Goal: Task Accomplishment & Management: Use online tool/utility

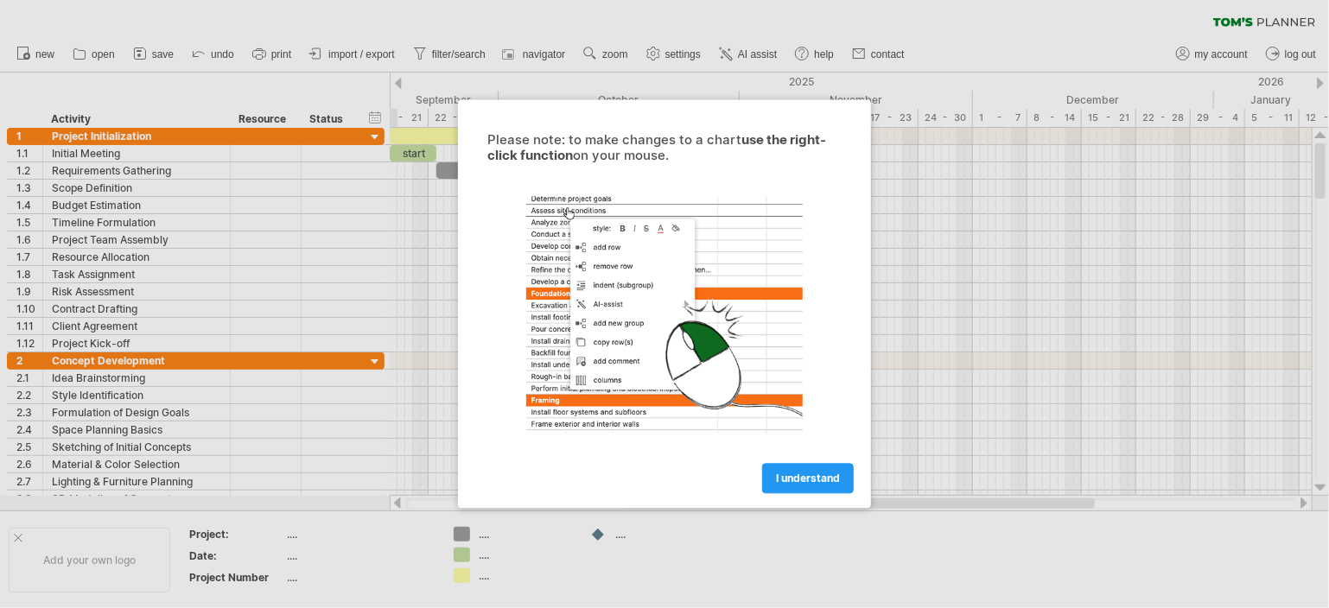
click at [264, 318] on div at bounding box center [664, 304] width 1329 height 608
click at [776, 479] on span "I understand" at bounding box center [808, 479] width 64 height 13
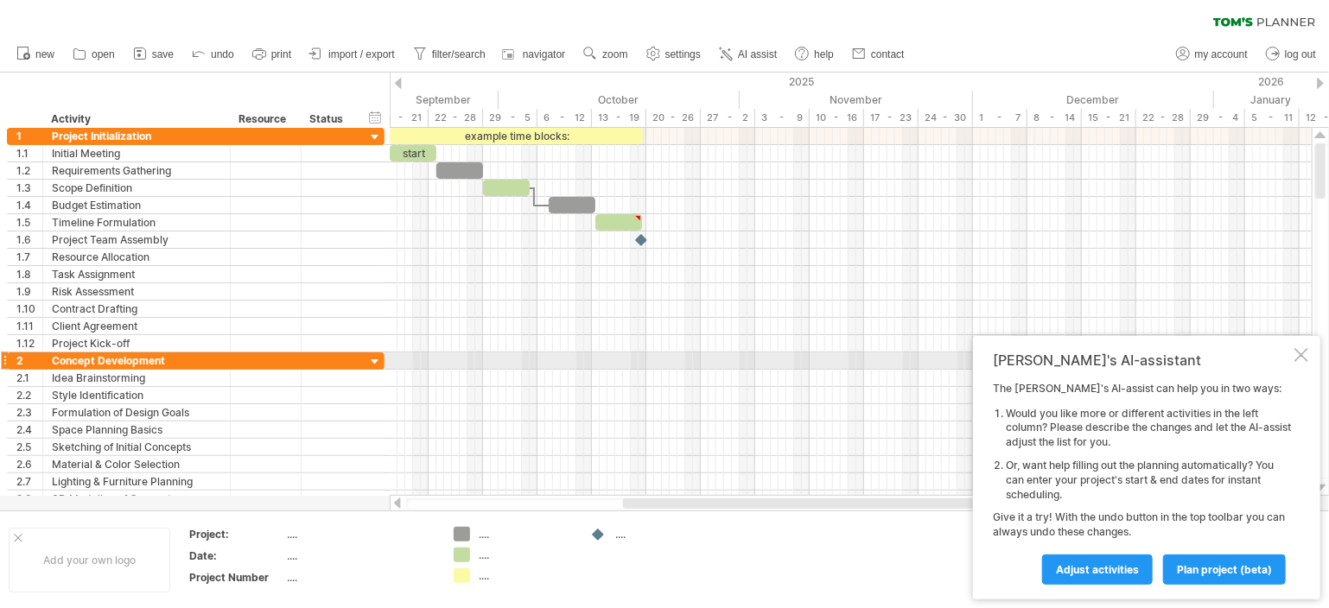
click at [1301, 354] on div at bounding box center [1302, 355] width 14 height 14
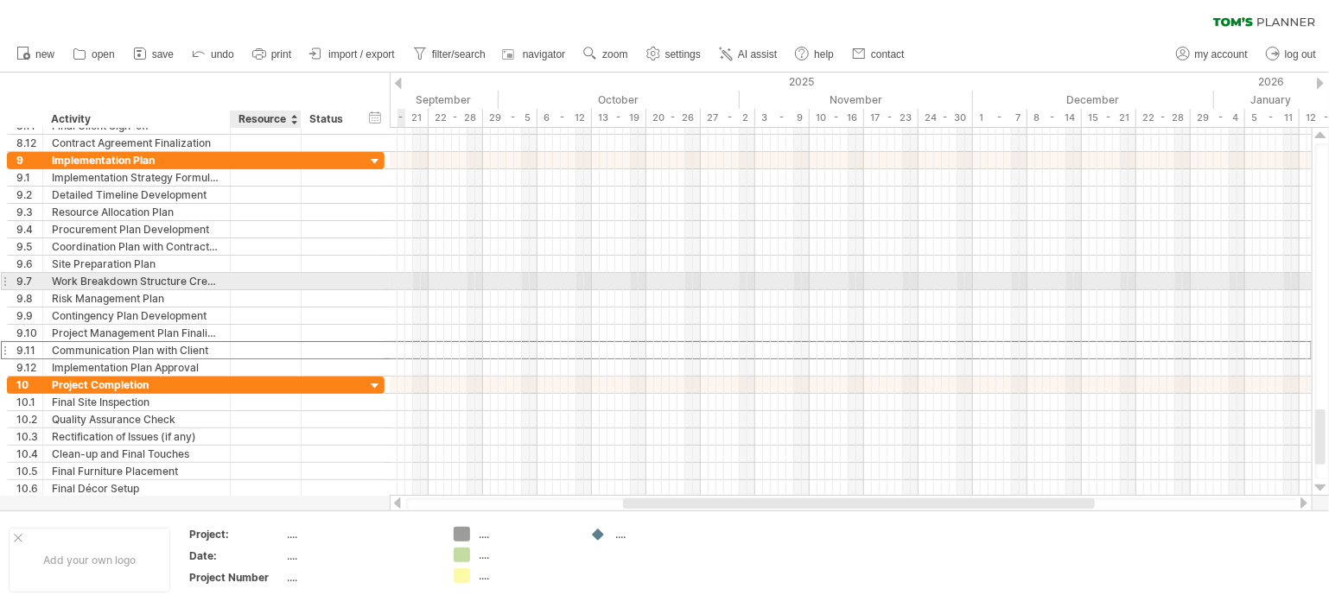
click at [275, 353] on div at bounding box center [265, 350] width 53 height 16
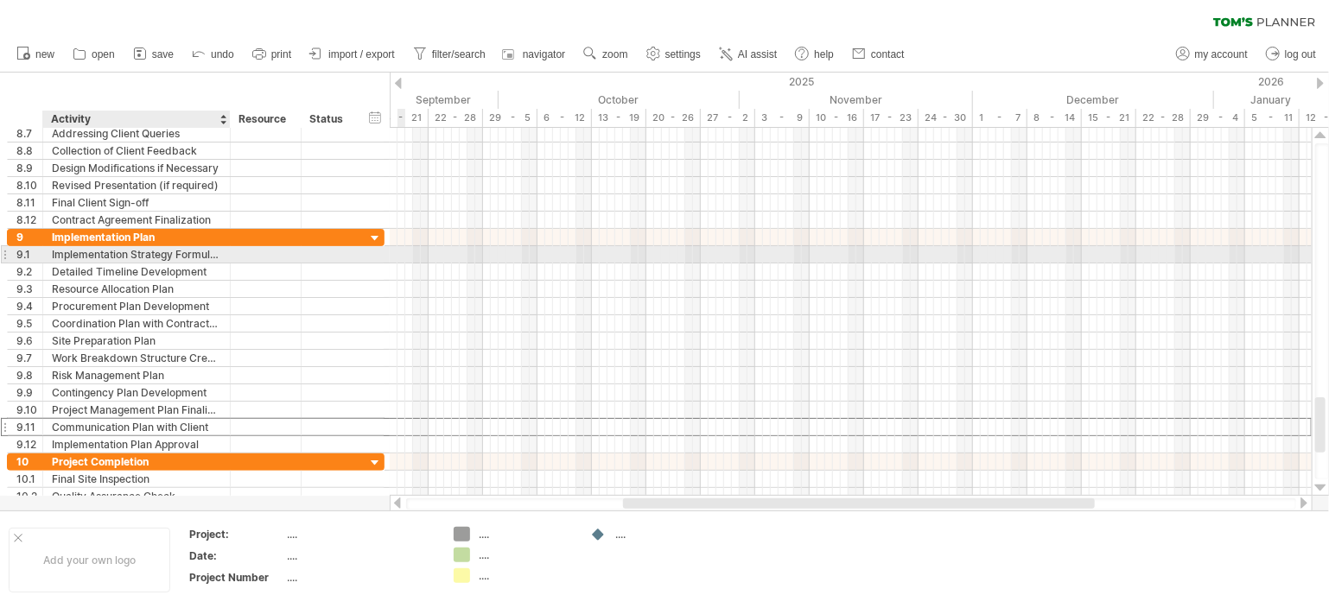
click at [209, 258] on div "Implementation Strategy Formulation" at bounding box center [136, 254] width 169 height 16
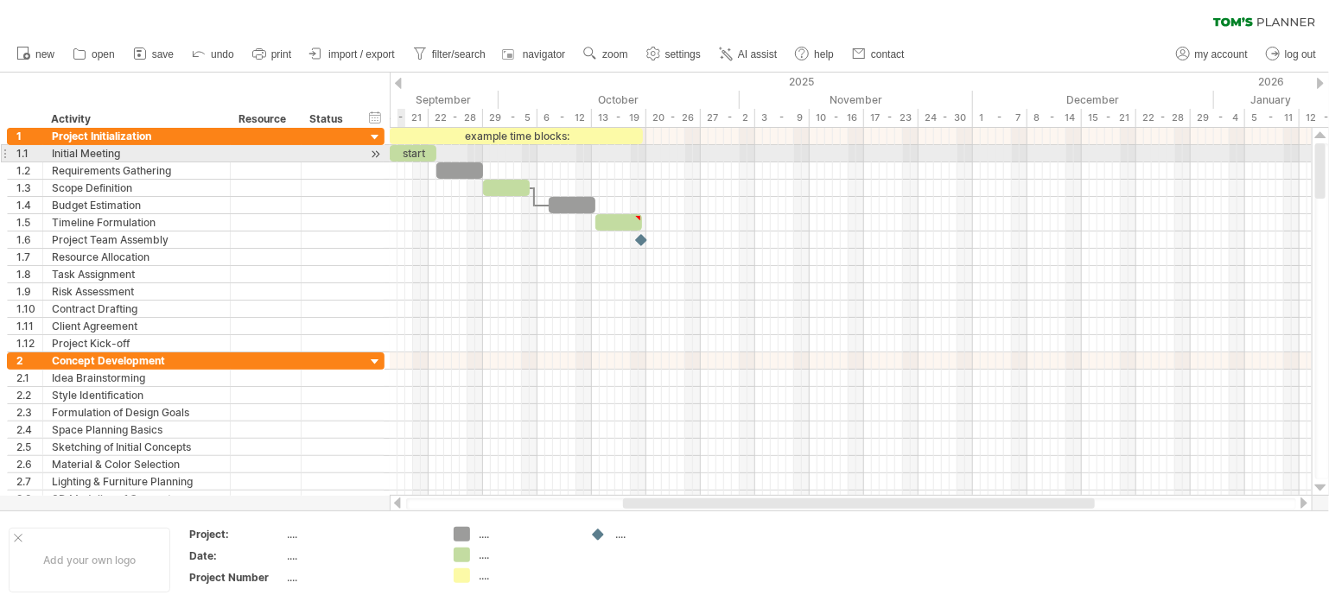
click at [403, 155] on div "start" at bounding box center [413, 153] width 47 height 16
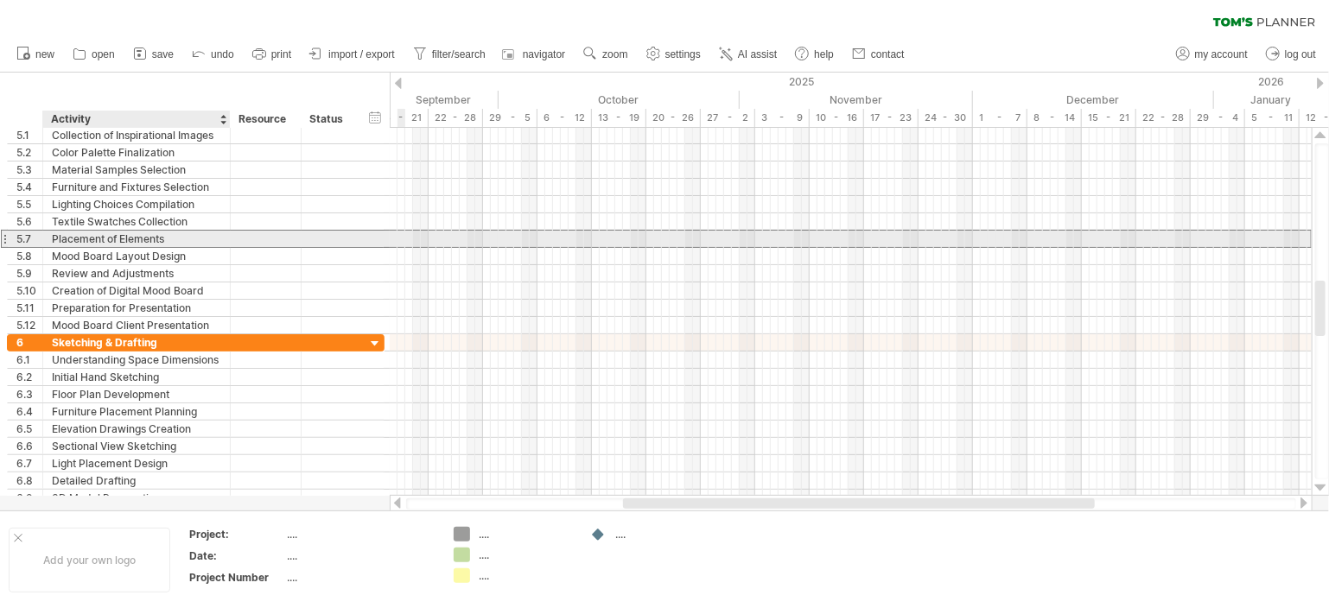
click at [175, 243] on div "Placement of Elements" at bounding box center [136, 239] width 169 height 16
click at [175, 243] on input "**********" at bounding box center [136, 239] width 169 height 16
click at [129, 231] on input "**********" at bounding box center [136, 239] width 169 height 16
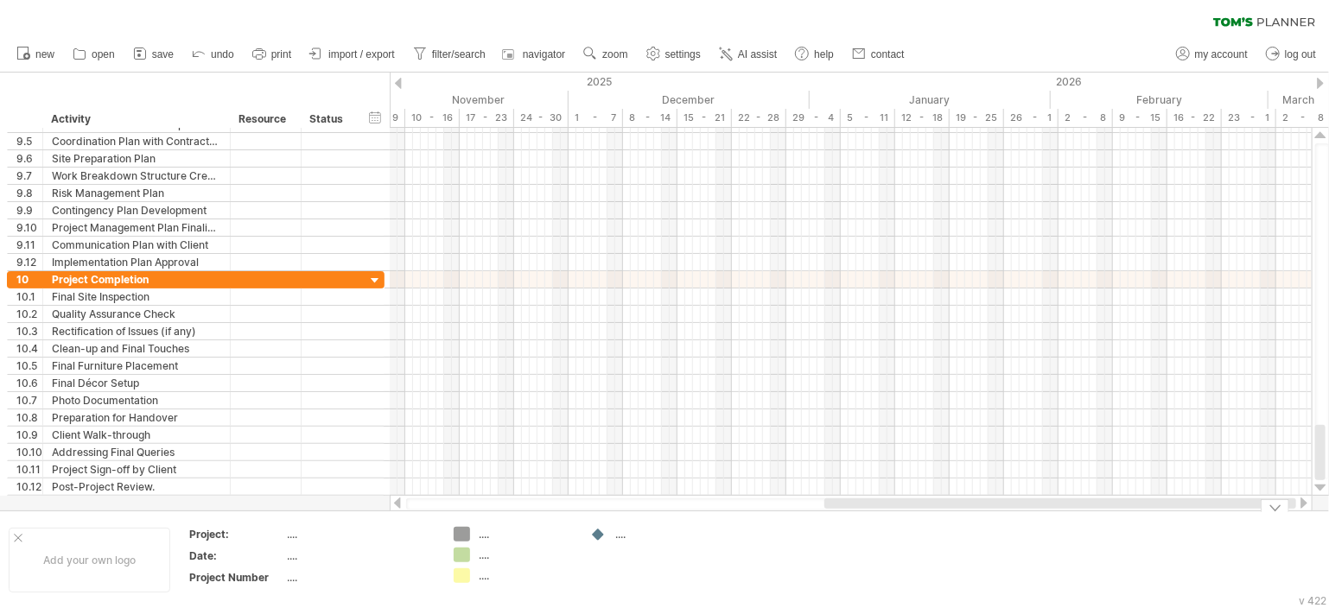
drag, startPoint x: 927, startPoint y: 501, endPoint x: 1163, endPoint y: 520, distance: 236.7
click at [1163, 520] on div "Trying to reach [DOMAIN_NAME] Connected again... 0% clear filter new 1" at bounding box center [664, 304] width 1329 height 608
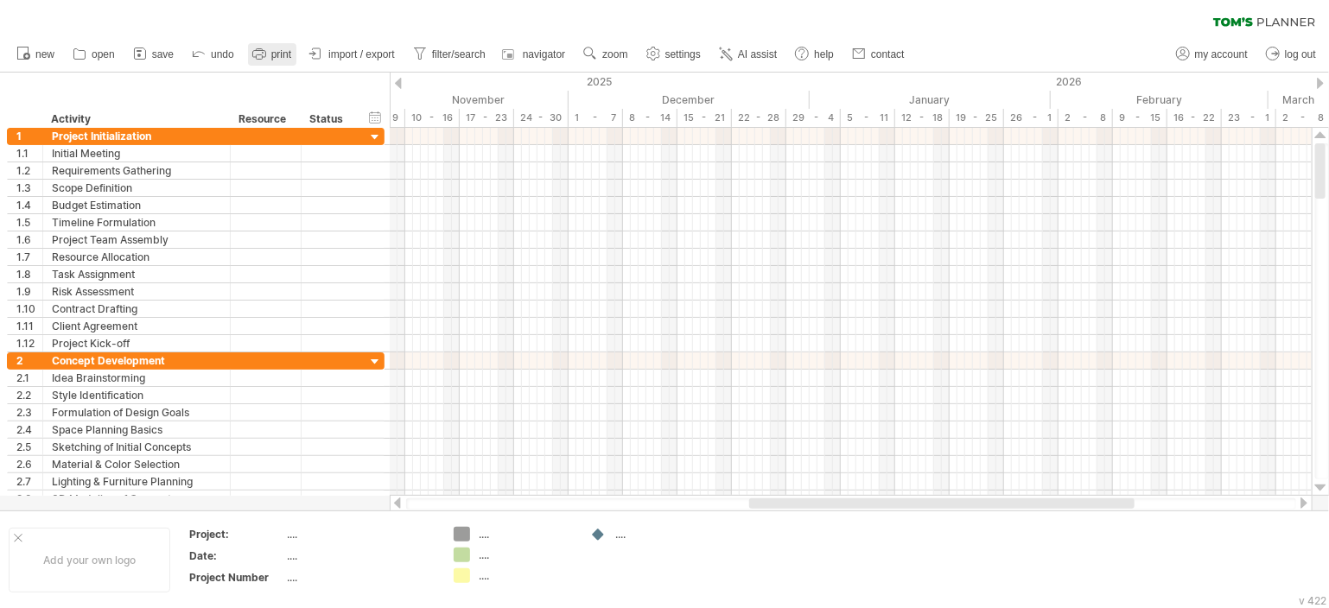
click at [256, 54] on icon at bounding box center [259, 53] width 17 height 17
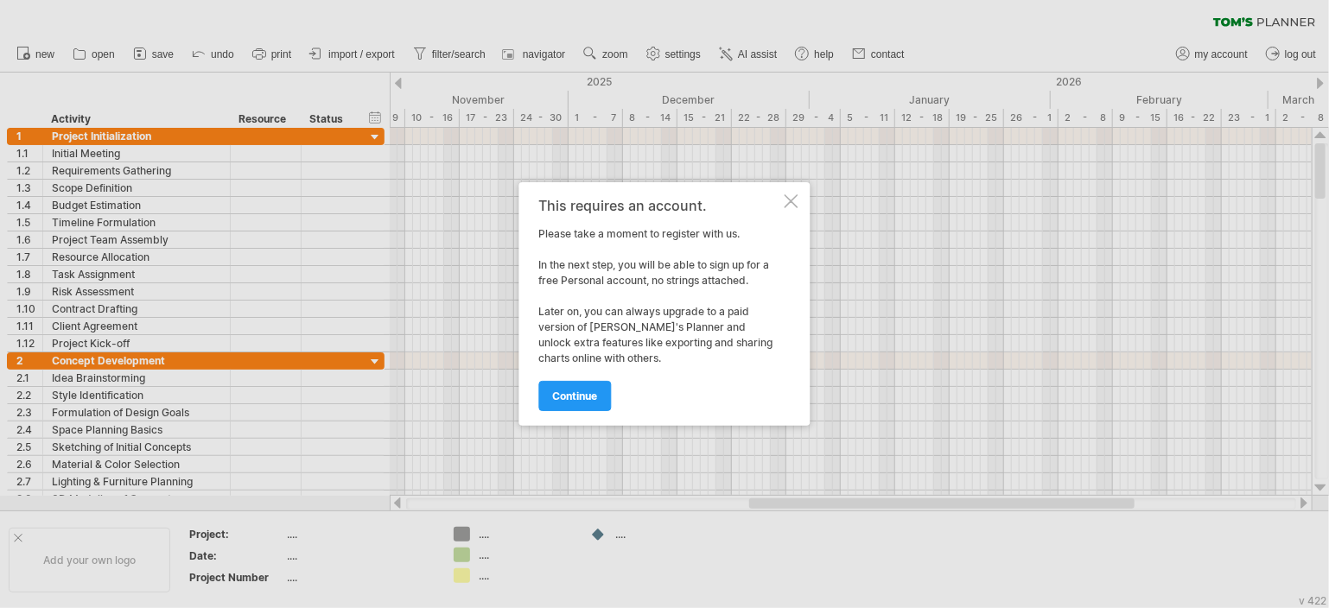
click at [783, 203] on div "This requires an account. Please take a moment to register with us. In the next…" at bounding box center [664, 304] width 291 height 244
click at [787, 204] on div at bounding box center [792, 201] width 14 height 14
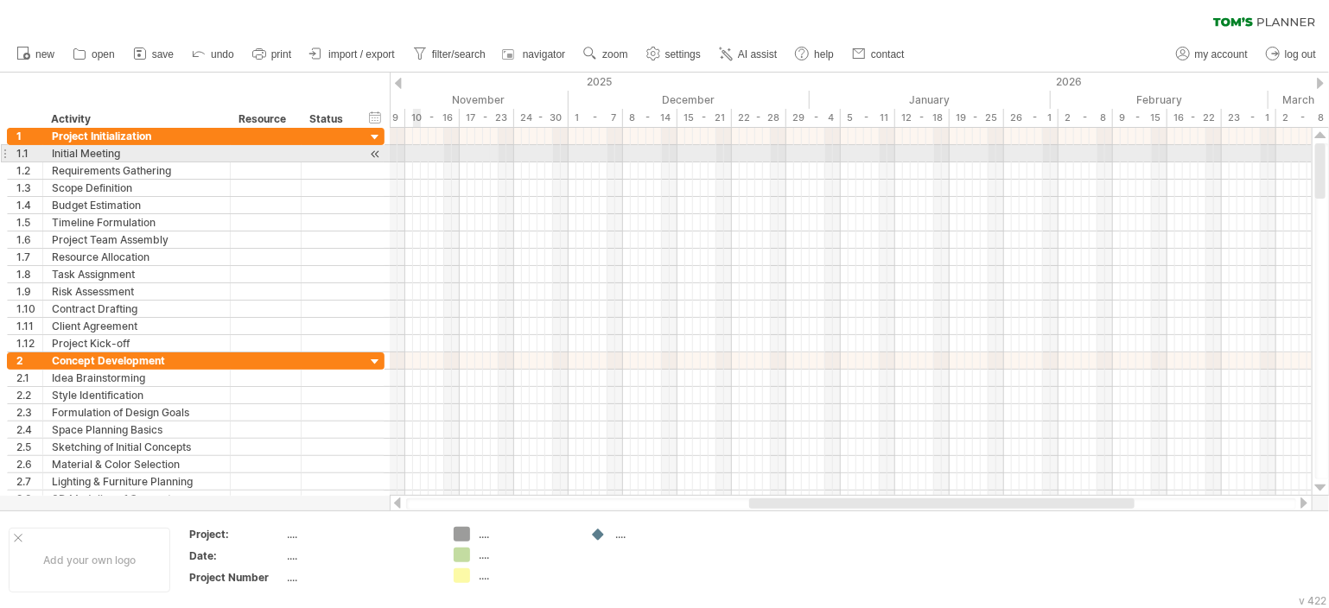
click at [414, 152] on div at bounding box center [851, 153] width 922 height 17
click at [344, 151] on div at bounding box center [329, 153] width 38 height 16
click at [281, 151] on div at bounding box center [265, 153] width 53 height 16
